Goal: Learn about a topic

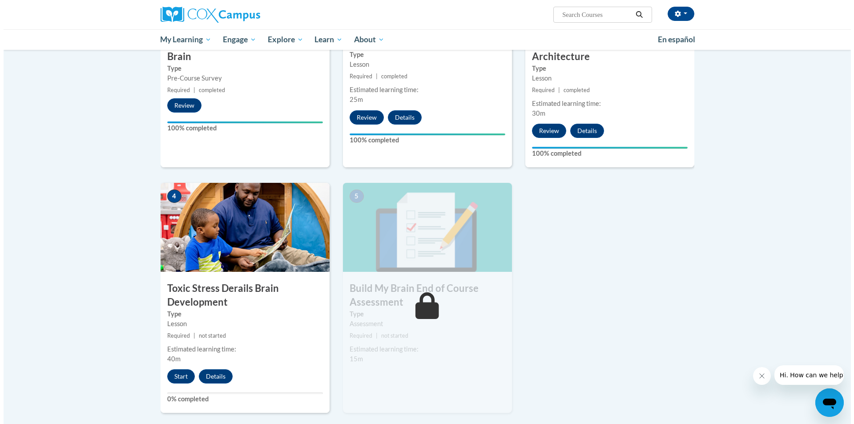
scroll to position [317, 0]
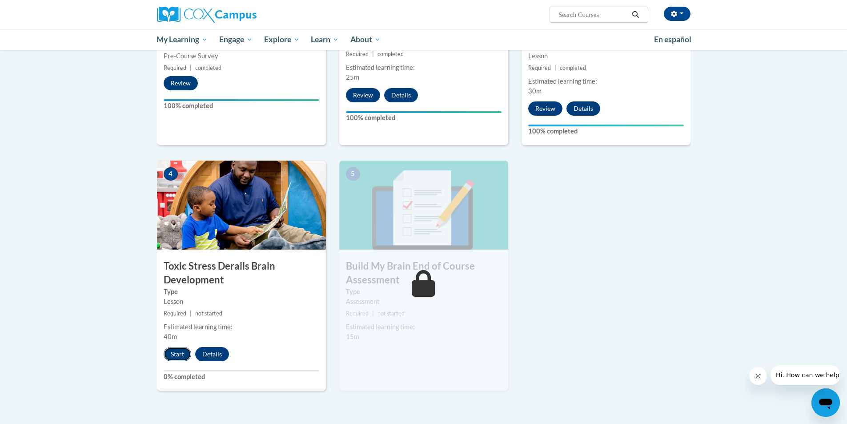
click at [180, 355] on button "Start" at bounding box center [178, 354] width 28 height 14
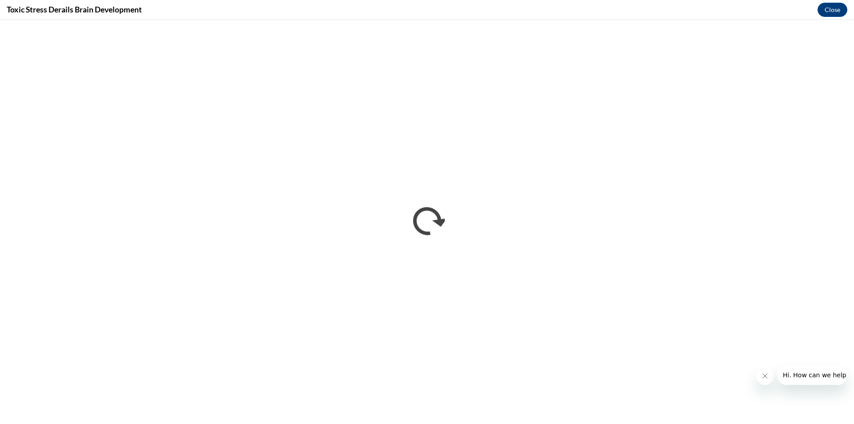
scroll to position [0, 0]
